Goal: Task Accomplishment & Management: Use online tool/utility

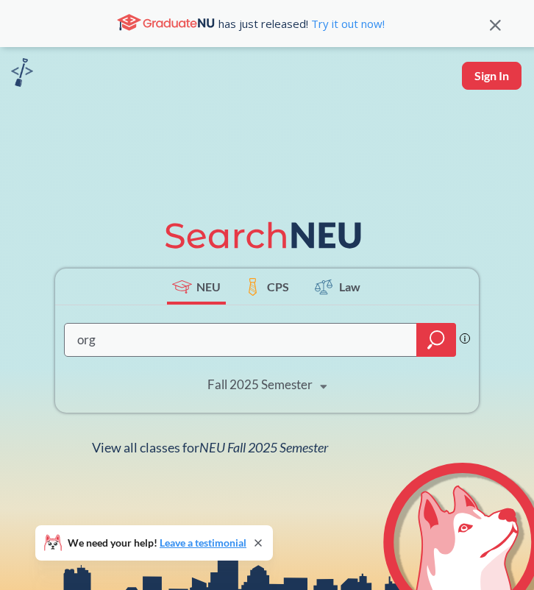
type input "orgb"
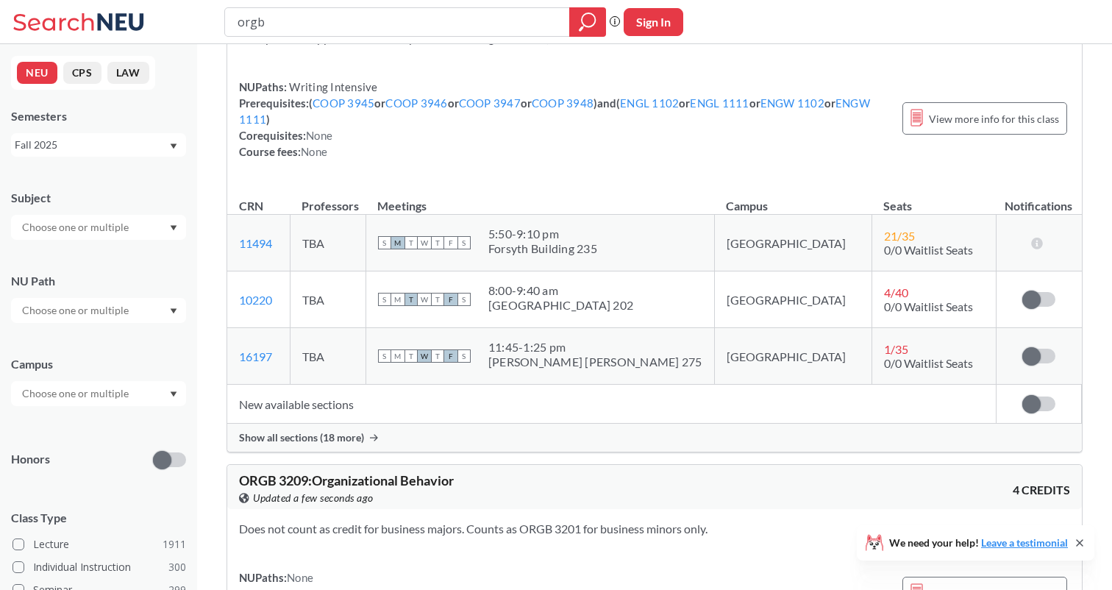
scroll to position [483, 0]
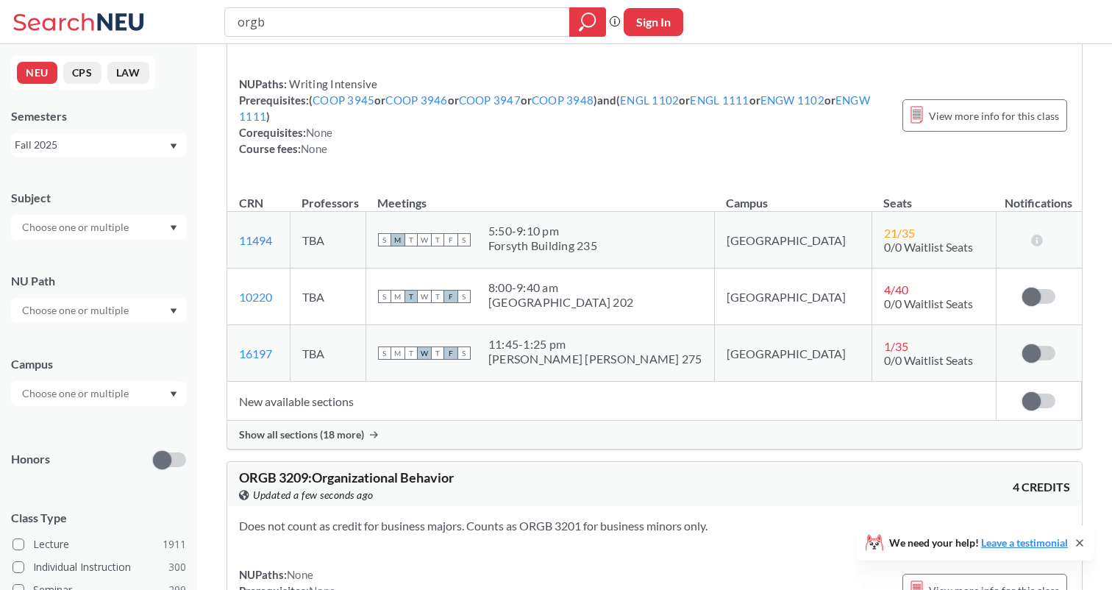
click at [321, 435] on span "Show all sections (18 more)" at bounding box center [301, 434] width 125 height 13
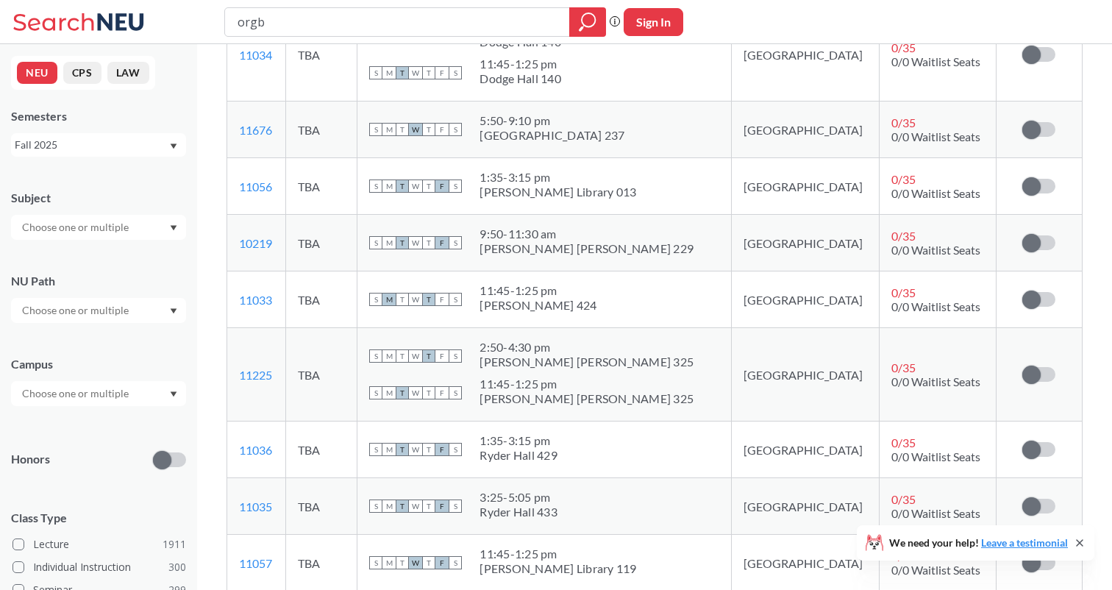
scroll to position [1184, 0]
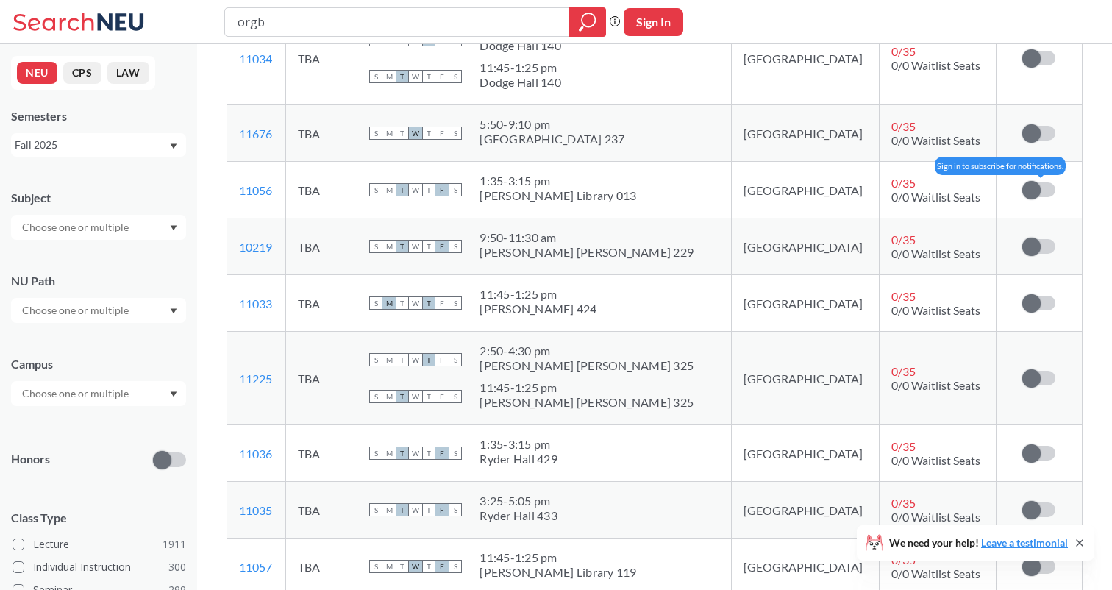
click at [533, 190] on span at bounding box center [1031, 190] width 18 height 18
click at [533, 182] on input "checkbox" at bounding box center [1022, 182] width 0 height 0
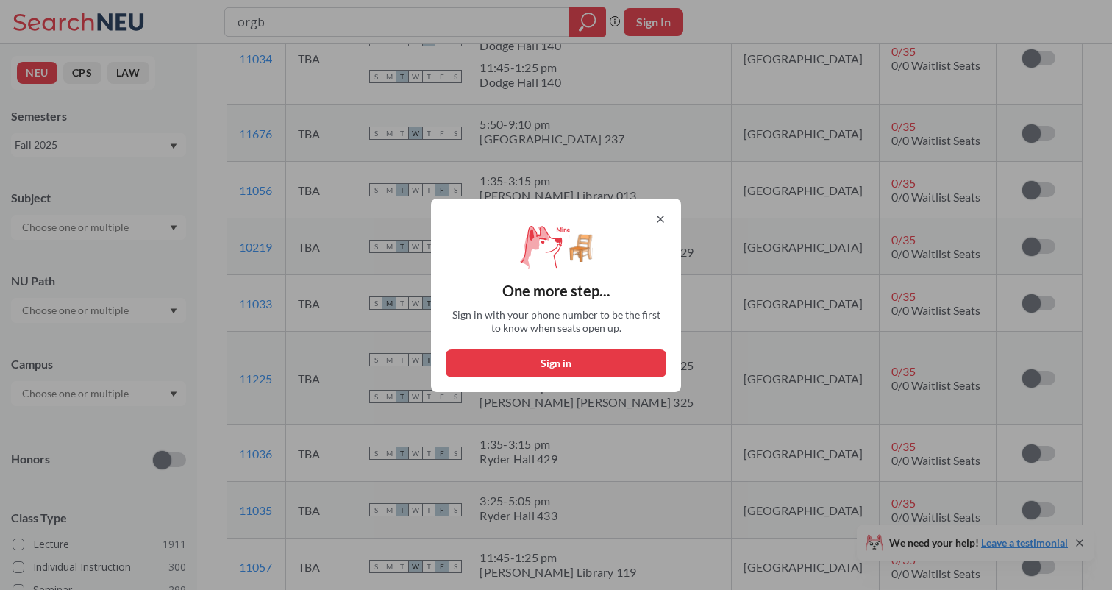
click at [533, 362] on button "Sign in" at bounding box center [556, 363] width 221 height 28
select select "US"
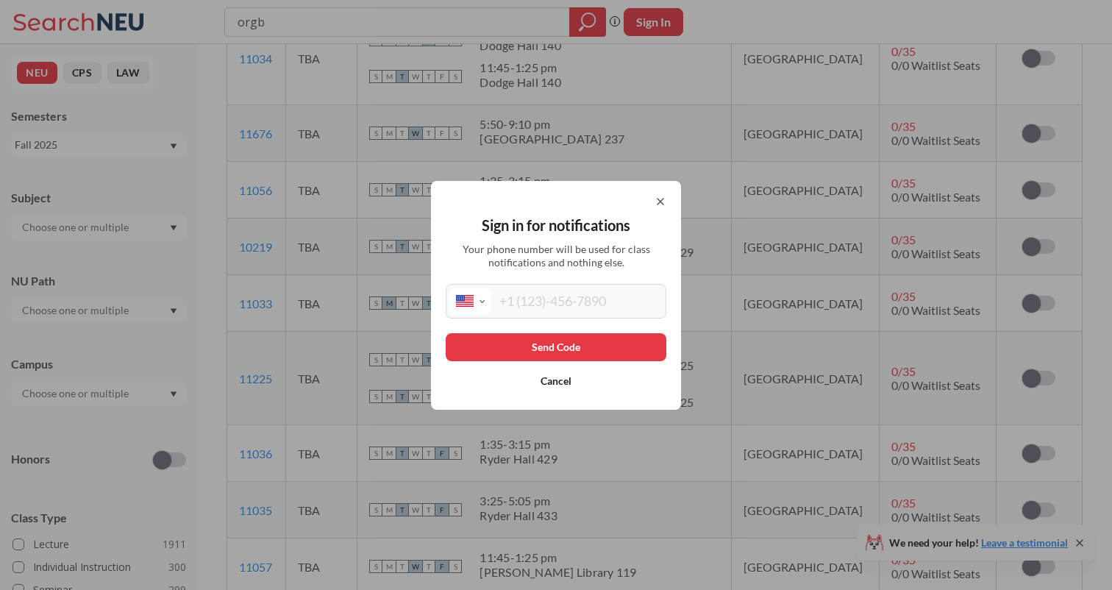
click at [533, 316] on div "International [GEOGRAPHIC_DATA] [GEOGRAPHIC_DATA] [GEOGRAPHIC_DATA] [GEOGRAPHIC…" at bounding box center [556, 301] width 221 height 35
click at [533, 307] on input "tel" at bounding box center [577, 301] width 172 height 27
type input "[PHONE_NUMBER]"
click at [533, 346] on button "Send Code" at bounding box center [556, 347] width 221 height 28
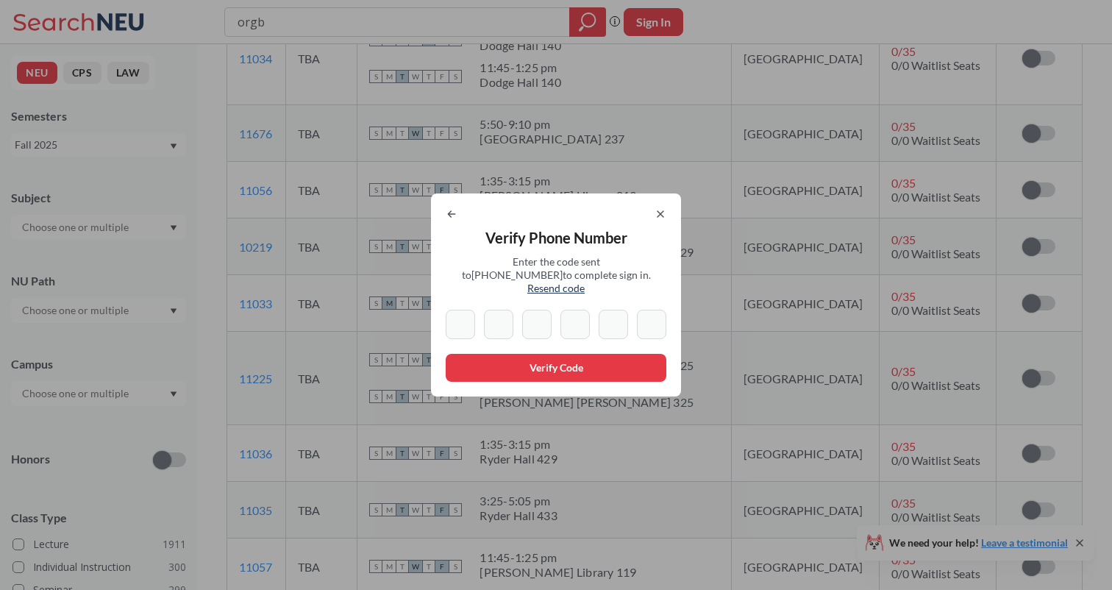
type input "1"
type input "3"
type input "7"
type input "1"
type input "3"
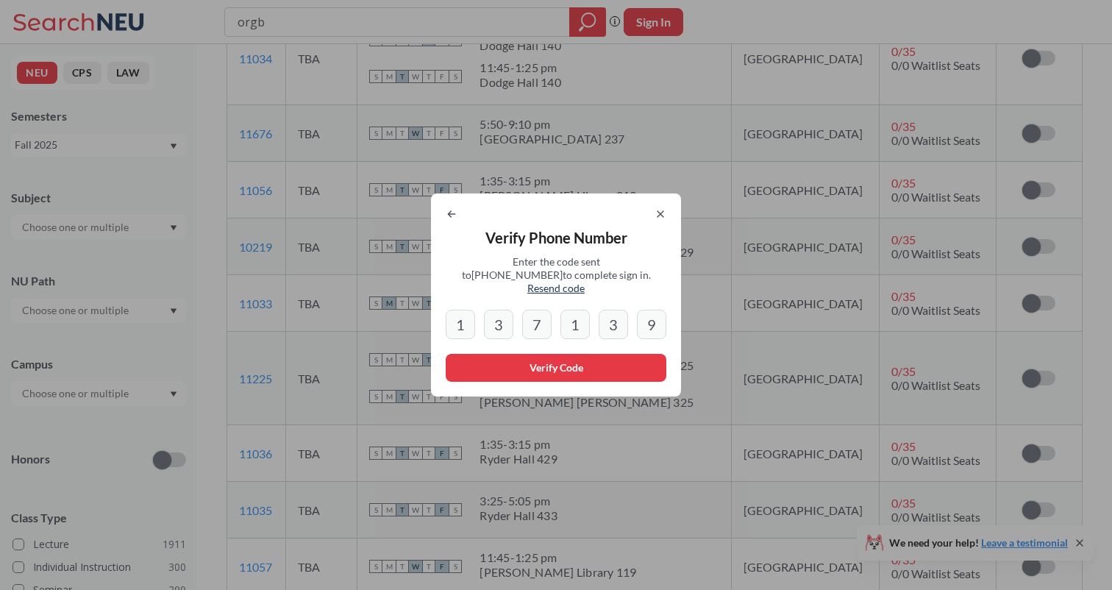
type input "9"
click at [533, 354] on button "Verify Code" at bounding box center [556, 368] width 221 height 28
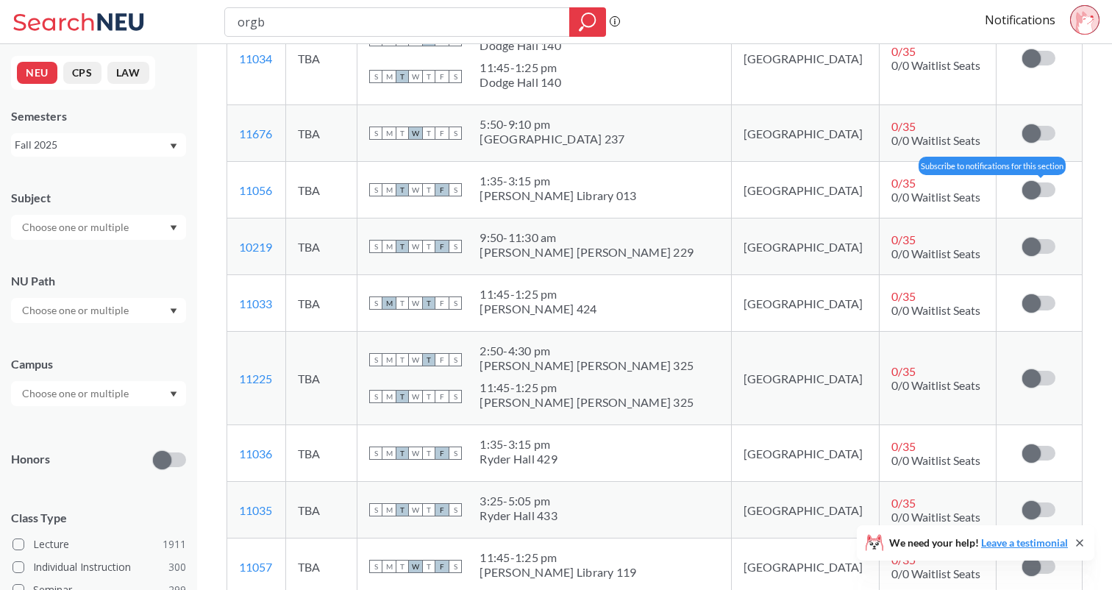
click at [533, 191] on span at bounding box center [1031, 190] width 18 height 18
click at [533, 182] on input "checkbox" at bounding box center [1022, 182] width 0 height 0
